Goal: Task Accomplishment & Management: Use online tool/utility

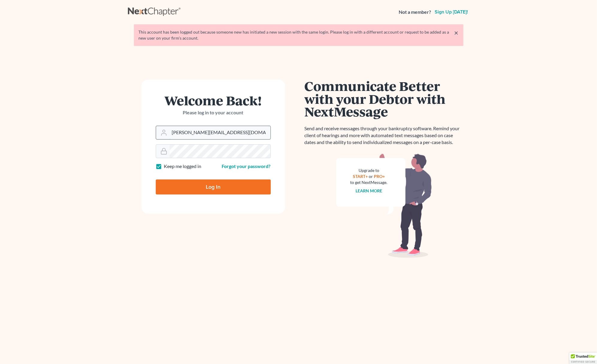
click at [226, 132] on input "mary@fairmaxlaw.com" at bounding box center [220, 132] width 101 height 13
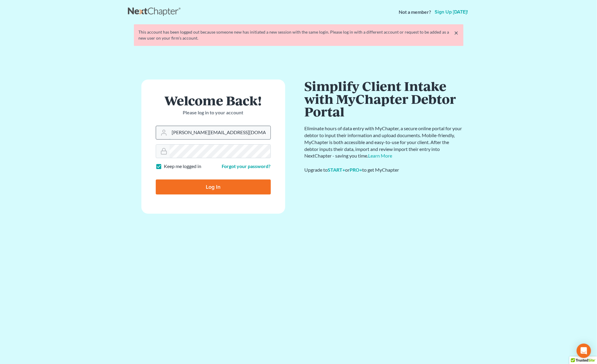
type input "ron@fairmaxlaw.com"
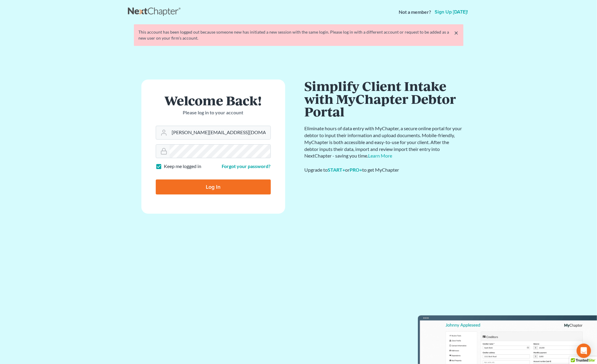
click at [192, 189] on input "Log In" at bounding box center [213, 186] width 115 height 15
type input "Thinking..."
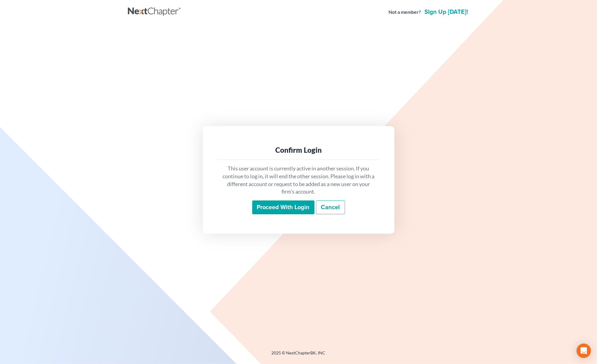
click at [288, 209] on input "Proceed with login" at bounding box center [283, 207] width 62 height 14
